Goal: Task Accomplishment & Management: Complete application form

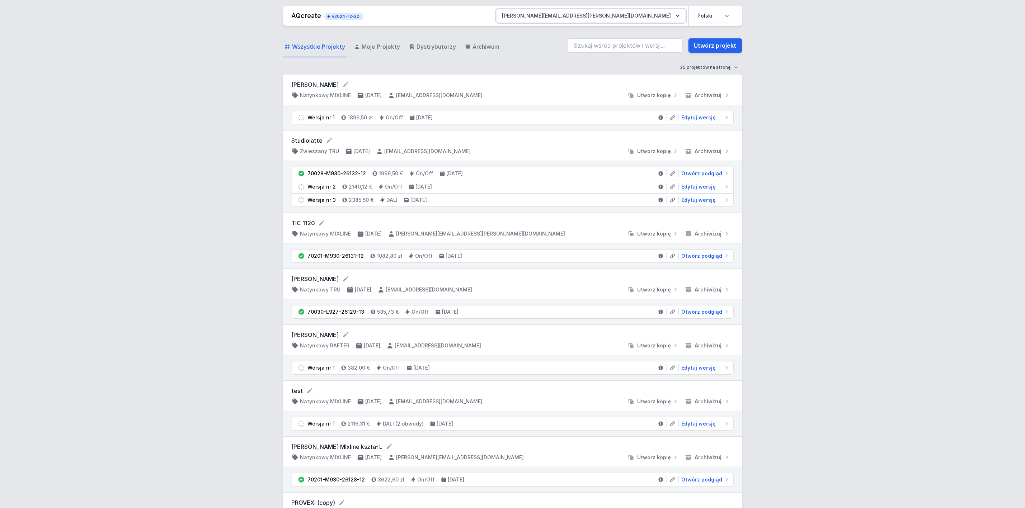
drag, startPoint x: 642, startPoint y: 21, endPoint x: 642, endPoint y: 25, distance: 3.9
click at [642, 21] on button "[PERSON_NAME][EMAIL_ADDRESS][PERSON_NAME][DOMAIN_NAME]" at bounding box center [591, 15] width 189 height 13
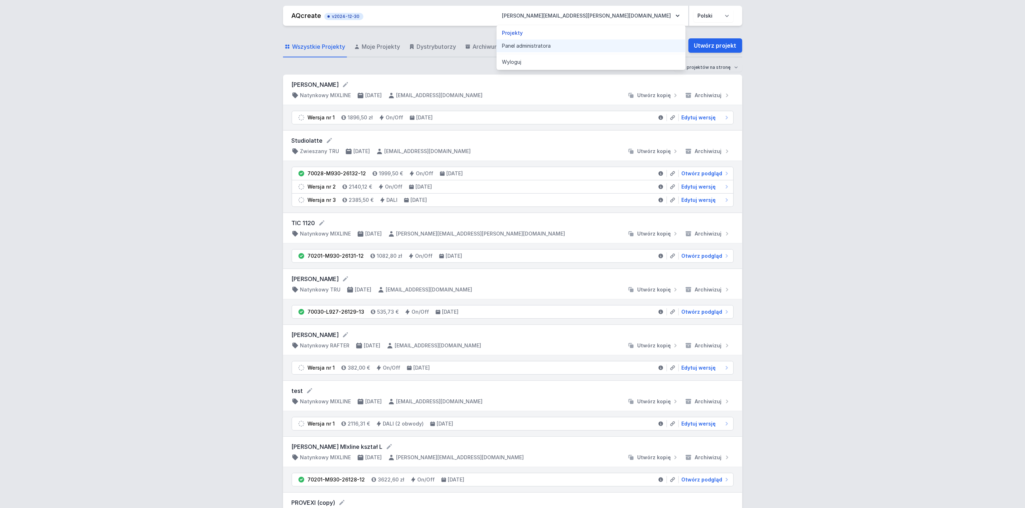
click at [622, 46] on link "Panel administratora" at bounding box center [591, 45] width 189 height 13
click at [635, 44] on link "Panel administratora" at bounding box center [591, 45] width 189 height 13
click at [619, 43] on link "Panel administratora" at bounding box center [591, 45] width 189 height 13
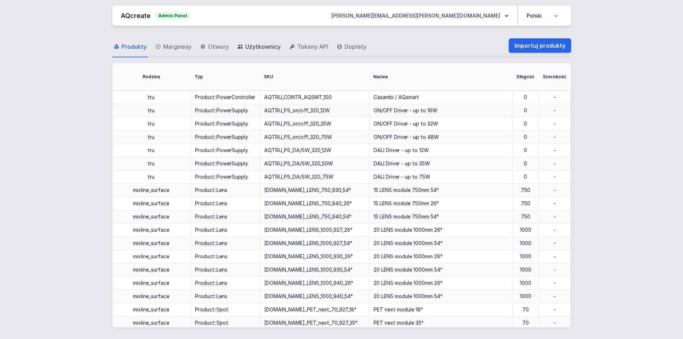
click at [266, 55] on link "Użytkownicy" at bounding box center [259, 47] width 46 height 21
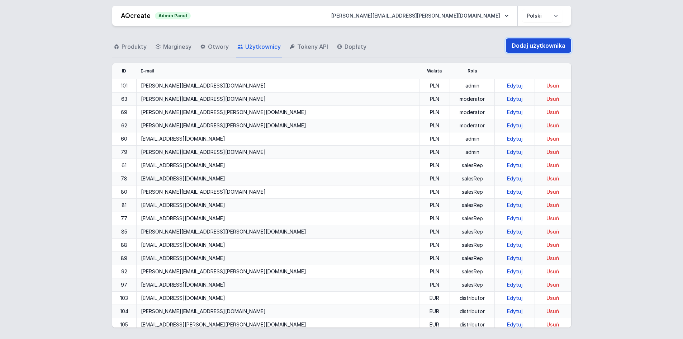
click at [526, 49] on link "Dodaj użytkownika" at bounding box center [538, 45] width 65 height 14
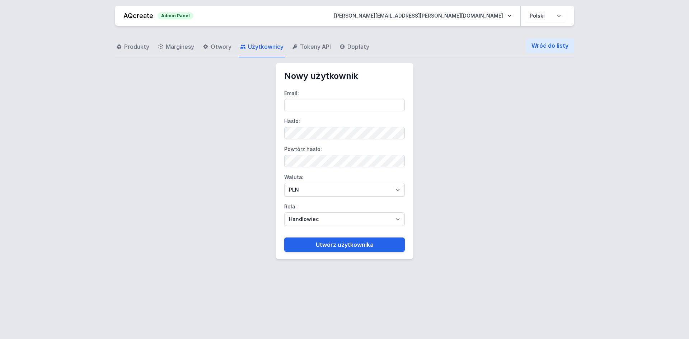
type input "[PERSON_NAME][EMAIL_ADDRESS][PERSON_NAME][DOMAIN_NAME]"
click at [538, 43] on link "Wróć do listy" at bounding box center [550, 45] width 48 height 14
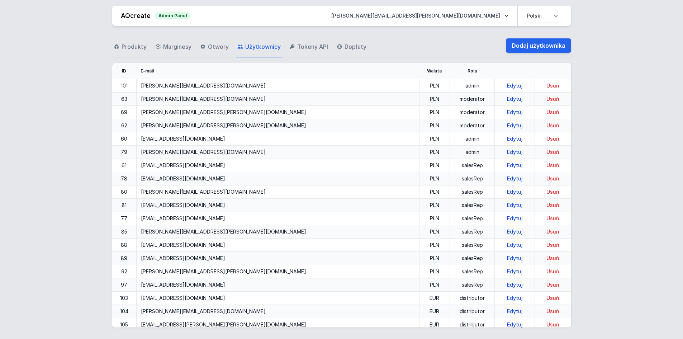
scroll to position [182, 0]
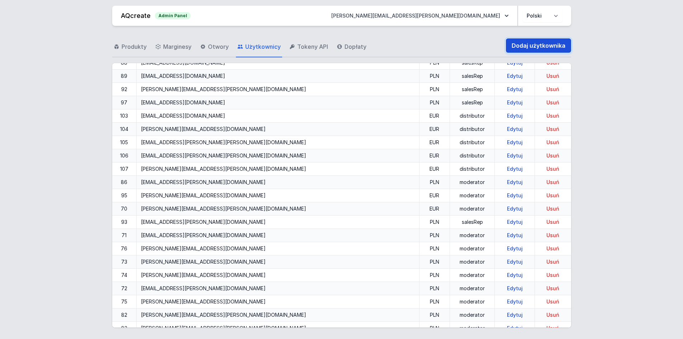
click at [527, 50] on link "Dodaj użytkownika" at bounding box center [538, 45] width 65 height 14
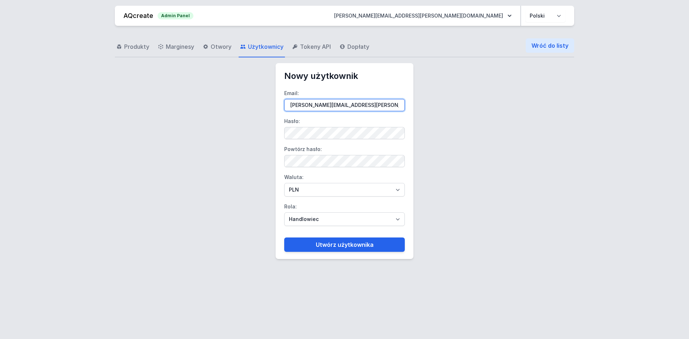
click at [313, 103] on input "[PERSON_NAME][EMAIL_ADDRESS][PERSON_NAME][DOMAIN_NAME]" at bounding box center [344, 105] width 121 height 12
paste input "Celien.Neyrinck"
type input "[EMAIL_ADDRESS][DOMAIN_NAME]"
drag, startPoint x: 376, startPoint y: 105, endPoint x: 107, endPoint y: 89, distance: 269.2
click at [169, 91] on div "Produkty Marginesy Otwory Użytkownicy Tokeny API Dopłaty Wróć do listy Nowy uży…" at bounding box center [345, 179] width 672 height 307
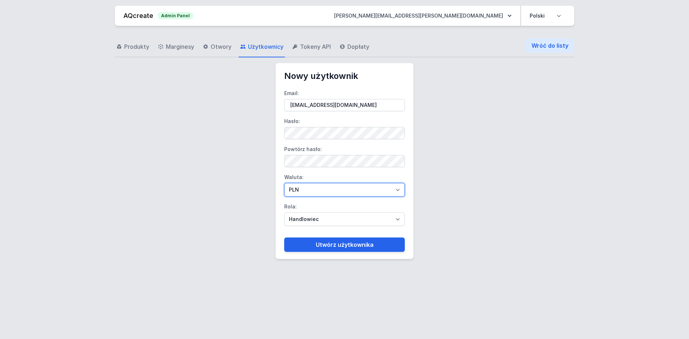
click at [352, 186] on select "PLN EUR" at bounding box center [344, 190] width 121 height 14
select select "2"
click at [284, 183] on select "PLN EUR" at bounding box center [344, 190] width 121 height 14
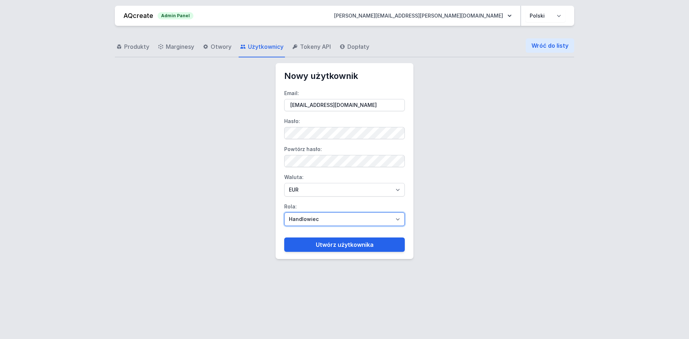
click at [306, 216] on select "Handlowiec Moderator Dystrybutor Administrator" at bounding box center [344, 219] width 121 height 14
click at [284, 212] on select "Handlowiec Moderator Dystrybutor Administrator" at bounding box center [344, 219] width 121 height 14
drag, startPoint x: 333, startPoint y: 220, endPoint x: 331, endPoint y: 226, distance: 5.8
click at [333, 220] on select "Handlowiec Moderator Dystrybutor Administrator" at bounding box center [344, 219] width 121 height 14
click at [284, 212] on select "Handlowiec Moderator Dystrybutor Administrator" at bounding box center [344, 219] width 121 height 14
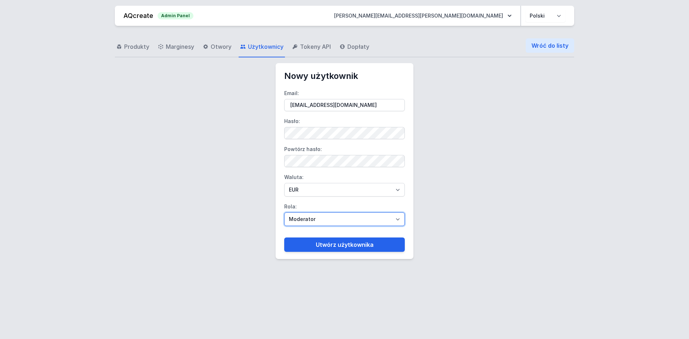
click at [327, 222] on select "Handlowiec Moderator Dystrybutor Administrator" at bounding box center [344, 219] width 121 height 14
select select "distributor"
click at [284, 212] on select "Handlowiec Moderator Dystrybutor Administrator" at bounding box center [344, 219] width 121 height 14
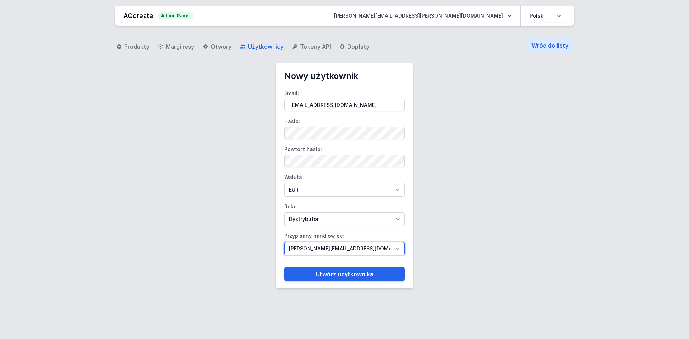
click at [327, 248] on select "[PERSON_NAME][EMAIL_ADDRESS][DOMAIN_NAME] [DOMAIN_NAME][EMAIL_ADDRESS][DOMAIN_N…" at bounding box center [344, 249] width 121 height 14
select select "109"
click at [284, 242] on select "[PERSON_NAME][EMAIL_ADDRESS][DOMAIN_NAME] [DOMAIN_NAME][EMAIL_ADDRESS][DOMAIN_N…" at bounding box center [344, 249] width 121 height 14
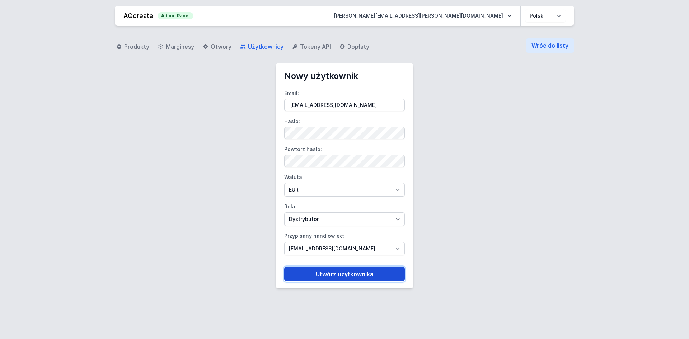
click at [333, 269] on button "Utwórz użytkownika" at bounding box center [344, 274] width 121 height 14
